Goal: Check status: Check status

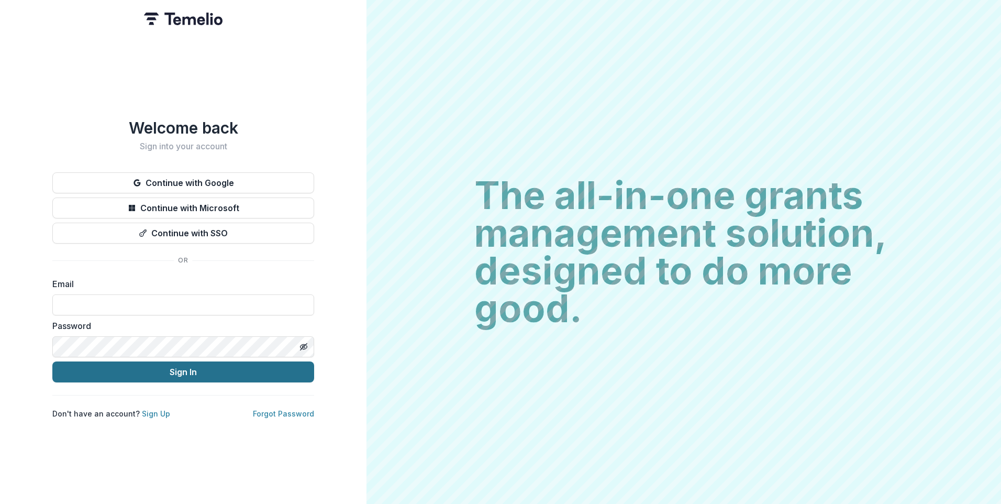
type input "**********"
click at [239, 369] on button "Sign In" at bounding box center [183, 371] width 262 height 21
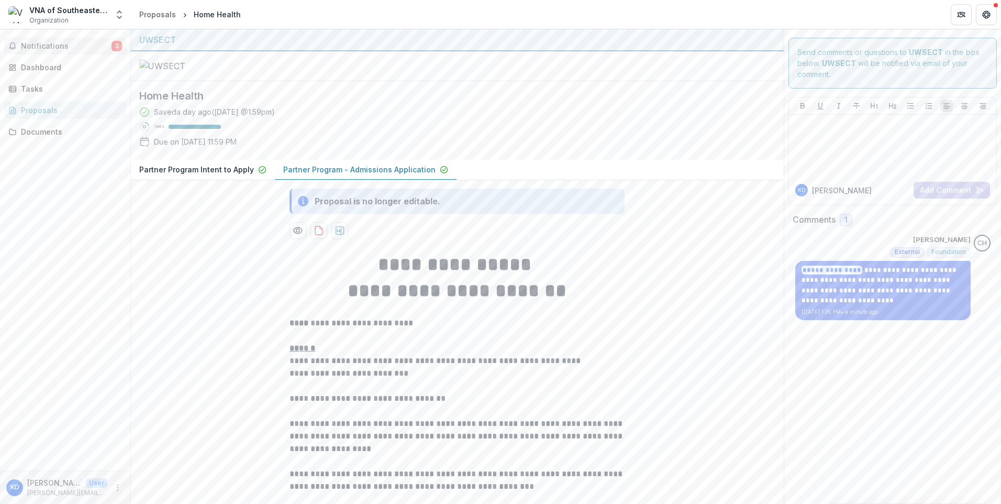
click at [52, 46] on span "Notifications" at bounding box center [66, 46] width 91 height 9
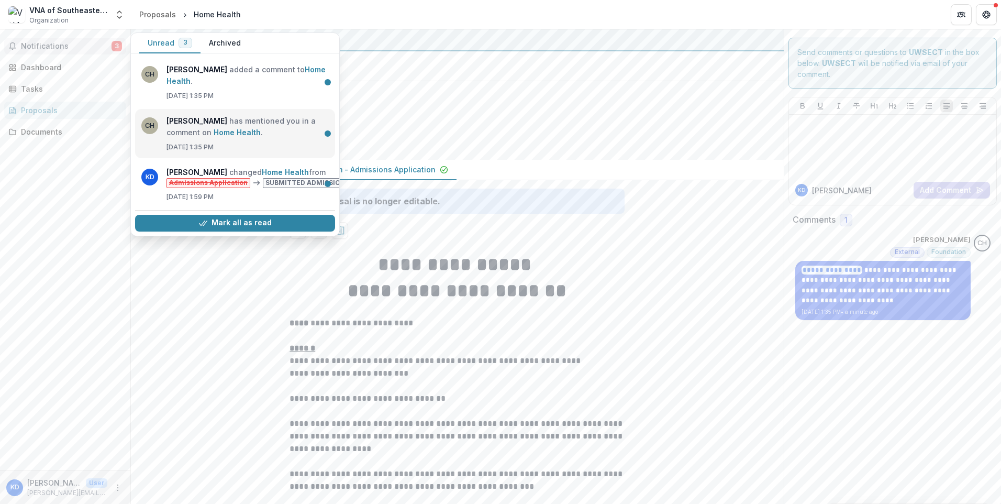
click at [214, 128] on link "Home Health" at bounding box center [237, 132] width 47 height 9
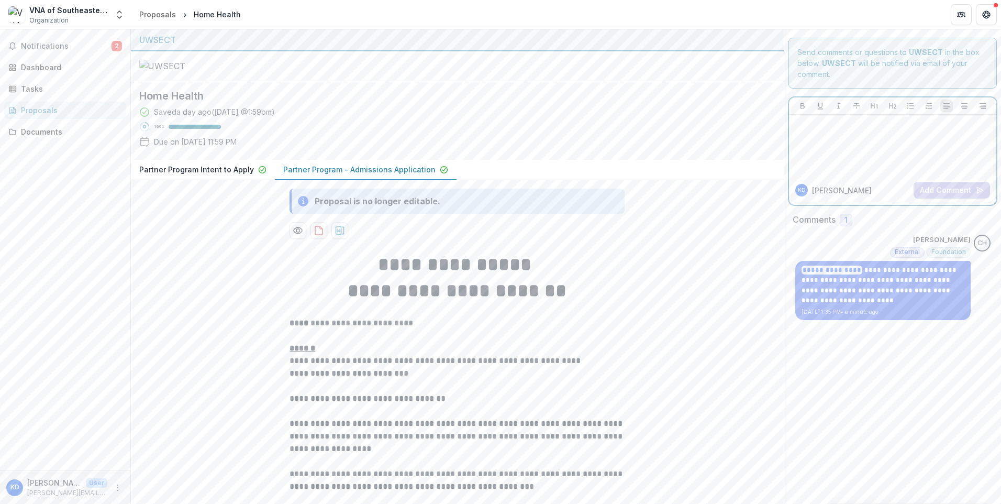
click at [842, 155] on div at bounding box center [892, 145] width 199 height 52
click at [53, 51] on button "Notifications 2" at bounding box center [65, 46] width 122 height 17
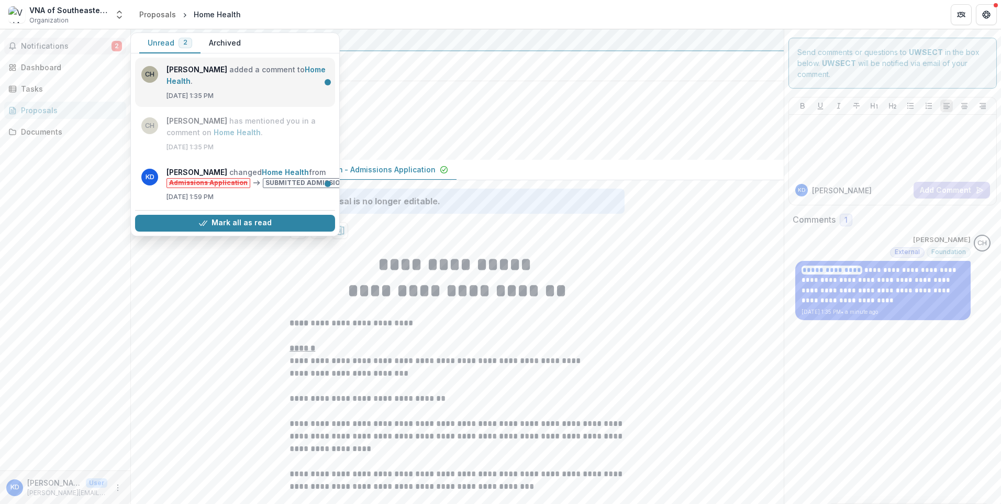
click at [197, 73] on link "Home Health" at bounding box center [245, 75] width 159 height 20
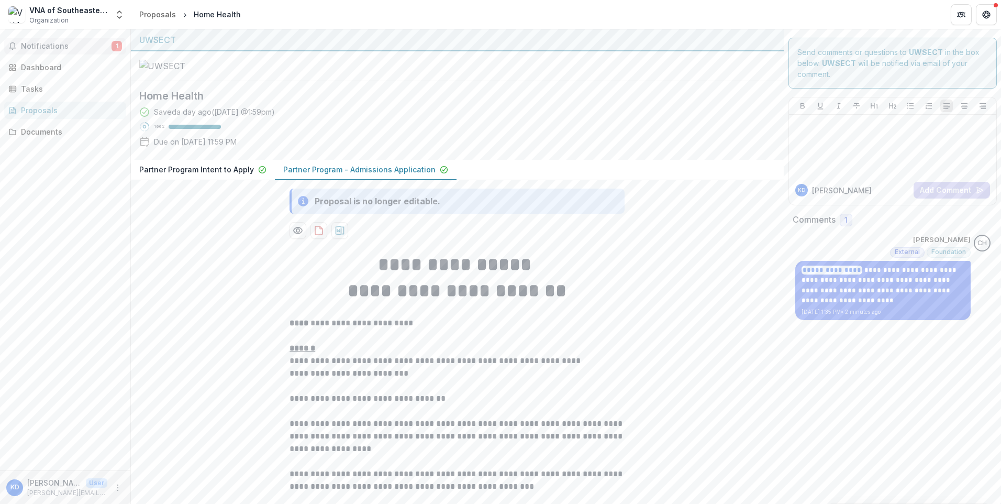
click at [35, 45] on span "Notifications" at bounding box center [66, 46] width 91 height 9
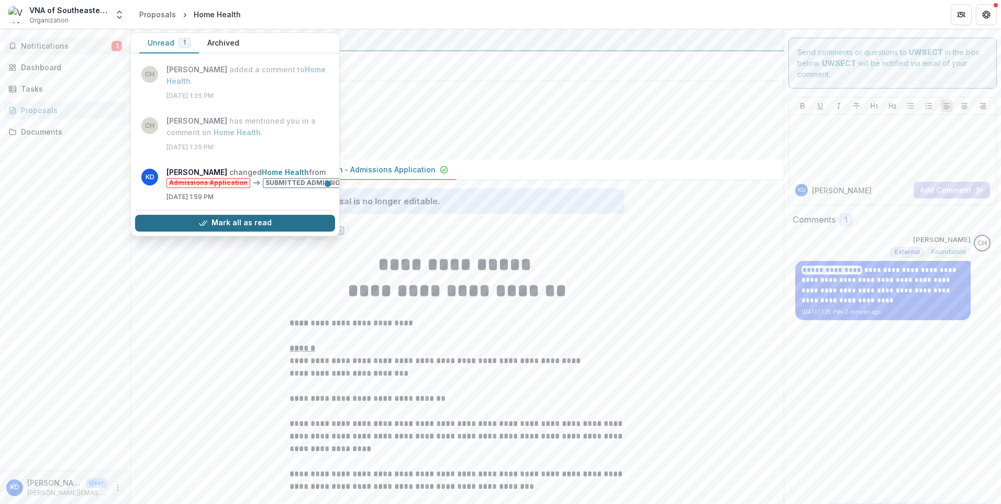
click at [193, 223] on button "Mark all as read" at bounding box center [235, 223] width 200 height 17
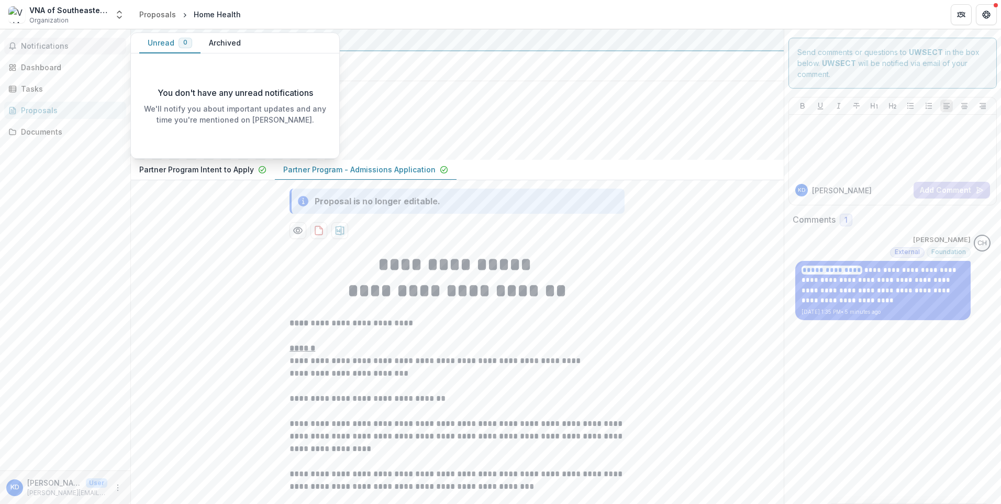
click at [825, 136] on div at bounding box center [892, 145] width 199 height 52
